Goal: Navigation & Orientation: Find specific page/section

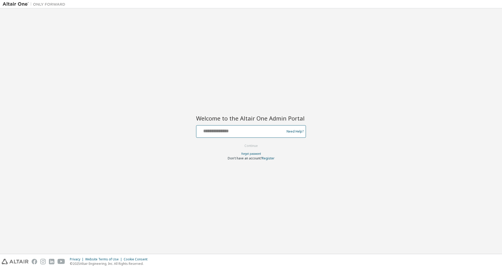
click at [269, 130] on input "text" at bounding box center [240, 131] width 85 height 8
click at [267, 131] on input "text" at bounding box center [240, 131] width 85 height 8
type input "**********"
click at [257, 148] on button "Continue" at bounding box center [251, 146] width 24 height 8
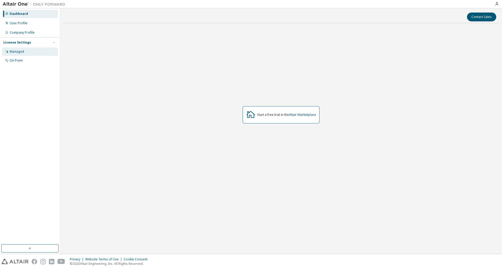
click at [18, 53] on div "Managed" at bounding box center [17, 52] width 14 height 4
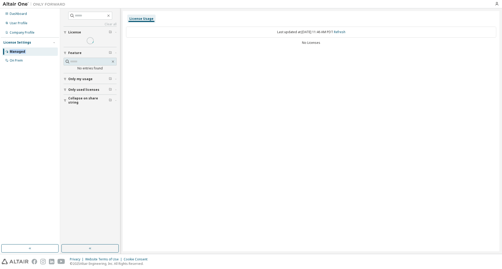
drag, startPoint x: 18, startPoint y: 53, endPoint x: 37, endPoint y: 48, distance: 20.2
click at [37, 48] on div "Managed" at bounding box center [30, 52] width 56 height 8
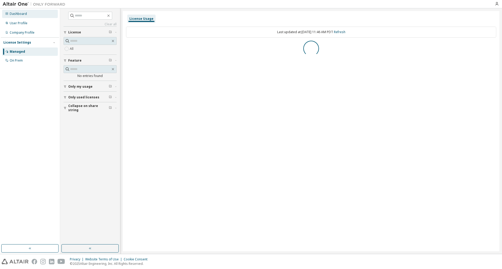
click at [22, 18] on div "Dashboard" at bounding box center [30, 14] width 56 height 8
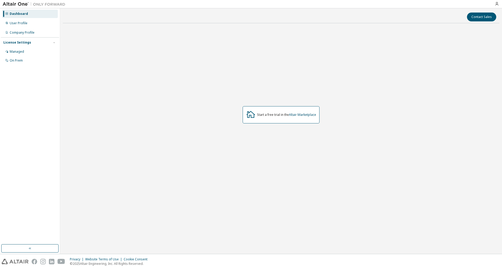
click at [19, 4] on img at bounding box center [35, 4] width 65 height 5
click at [39, 4] on img at bounding box center [35, 4] width 65 height 5
click at [21, 22] on div "User Profile" at bounding box center [19, 23] width 18 height 4
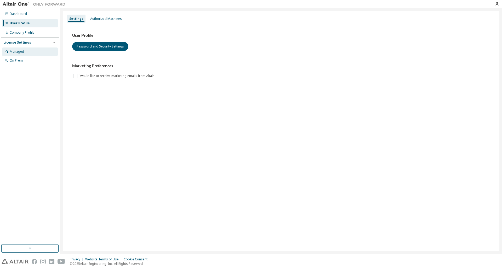
click at [19, 53] on div "Managed" at bounding box center [17, 52] width 14 height 4
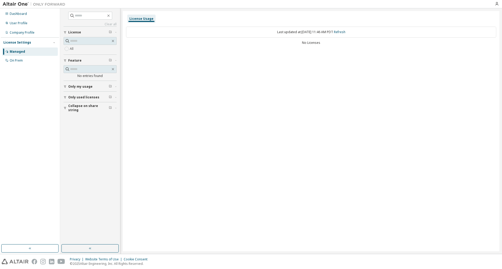
click at [16, 5] on img at bounding box center [35, 4] width 65 height 5
click at [49, 4] on img at bounding box center [35, 4] width 65 height 5
